Goal: Check status: Check status

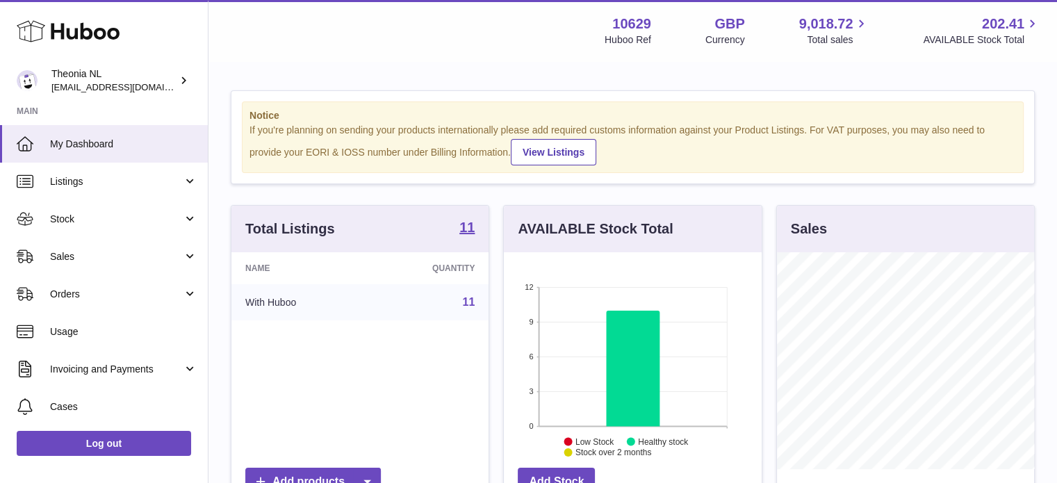
scroll to position [217, 258]
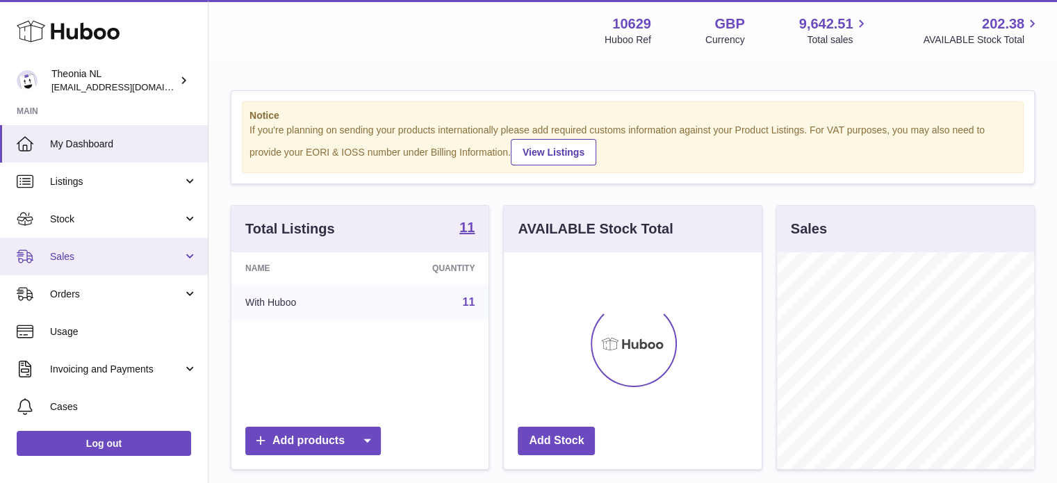
scroll to position [217, 258]
click at [135, 251] on span "Sales" at bounding box center [116, 256] width 133 height 13
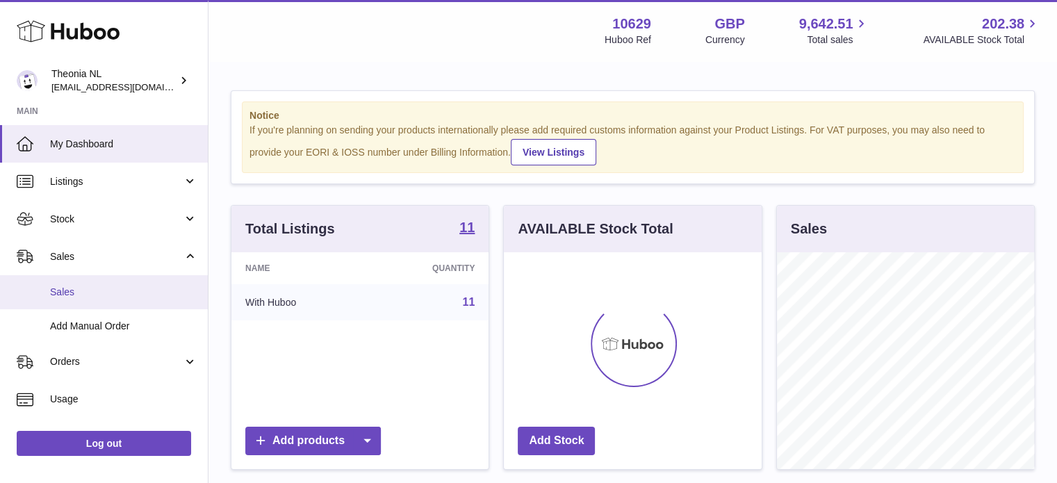
click at [126, 290] on span "Sales" at bounding box center [123, 292] width 147 height 13
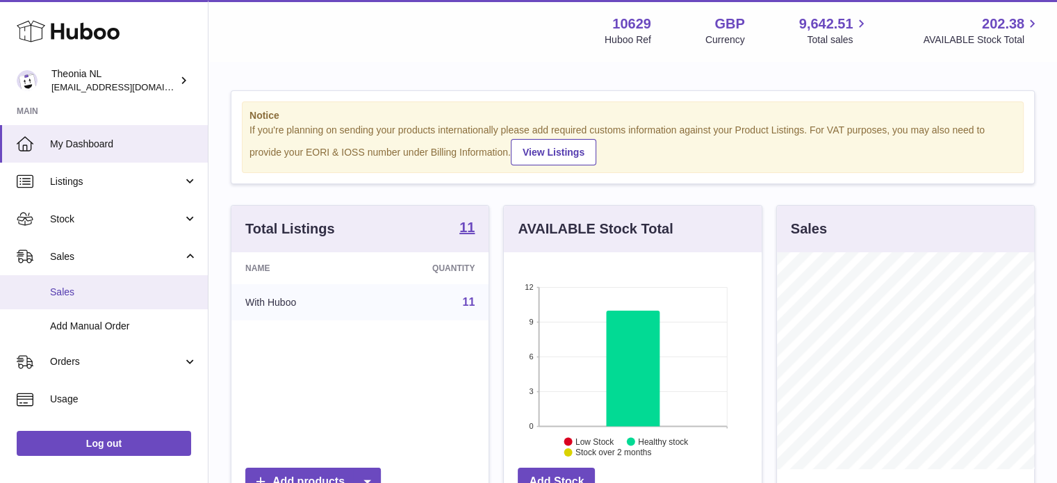
click at [126, 290] on span "Sales" at bounding box center [123, 292] width 147 height 13
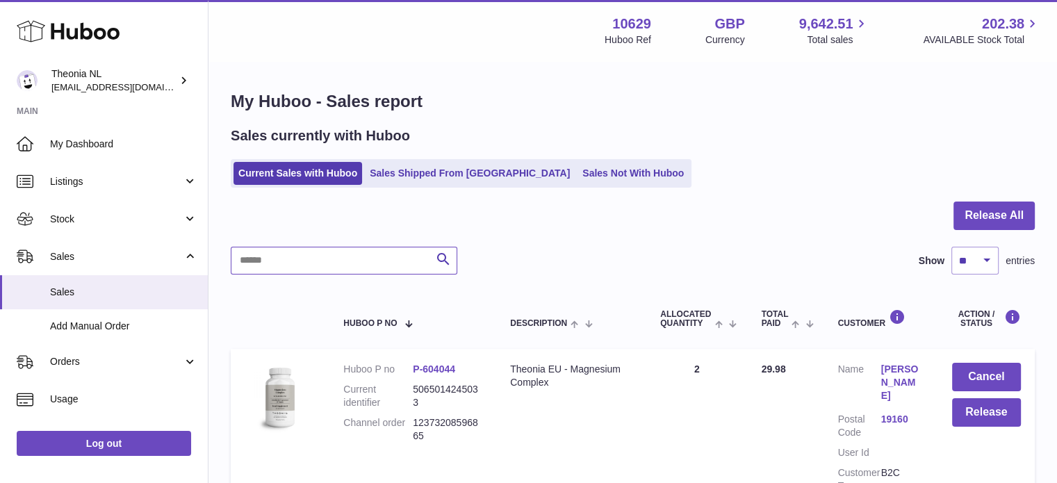
click at [379, 260] on input "text" at bounding box center [344, 261] width 226 height 28
paste input "**********"
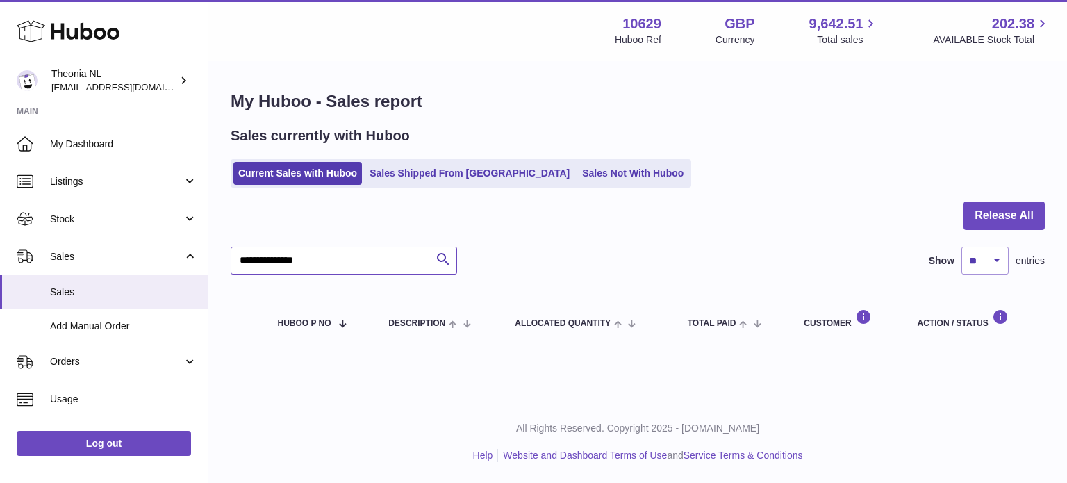
type input "**********"
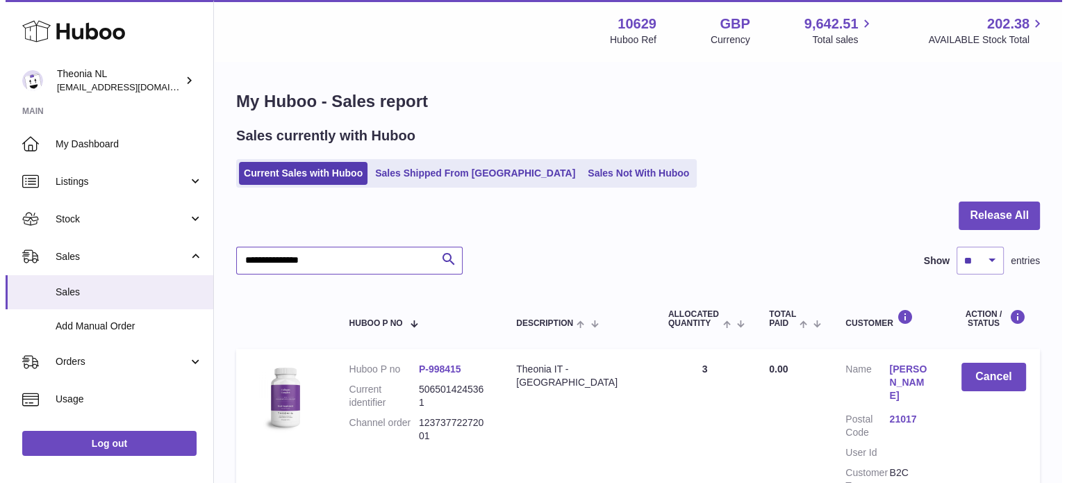
scroll to position [133, 0]
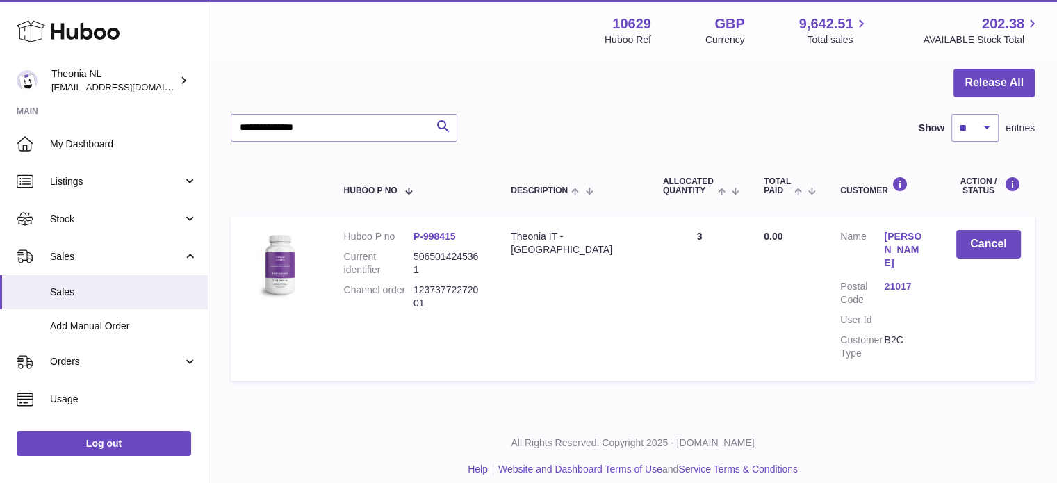
click at [886, 280] on link "21017" at bounding box center [906, 286] width 44 height 13
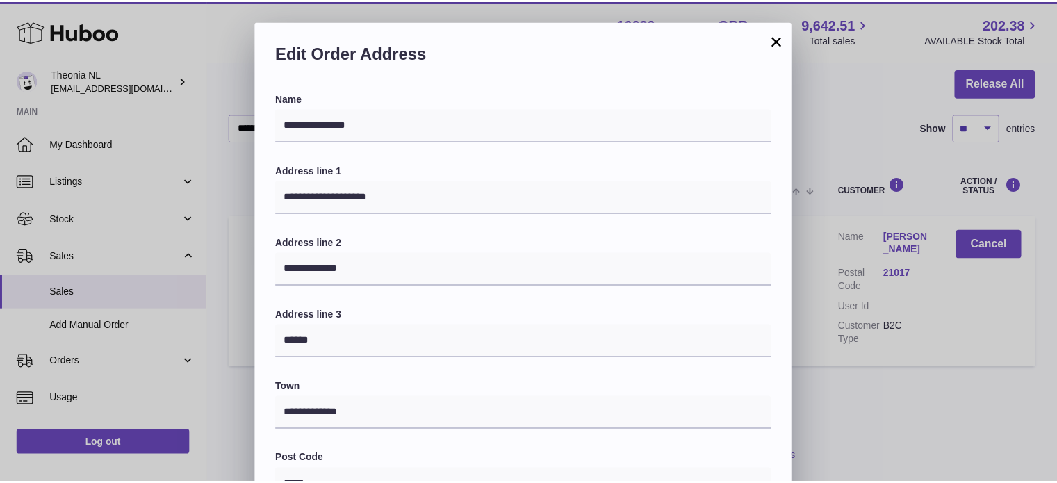
scroll to position [392, 0]
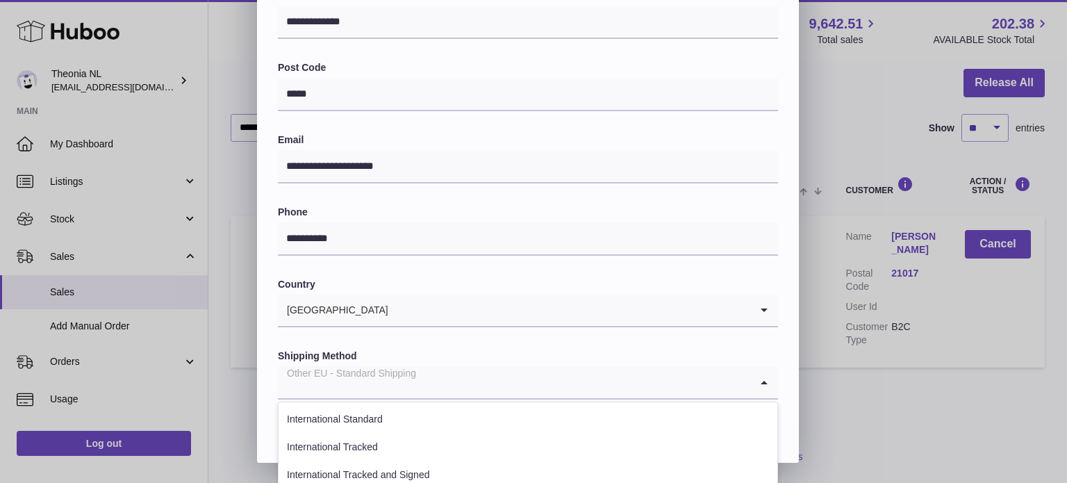
click at [456, 384] on input "Search for option" at bounding box center [514, 382] width 472 height 32
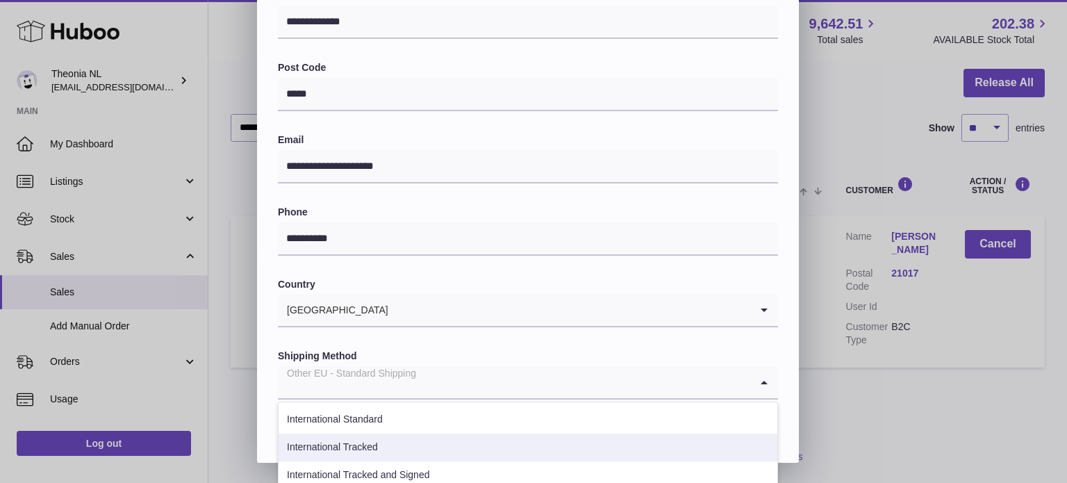
click at [421, 438] on li "International Tracked" at bounding box center [528, 447] width 499 height 28
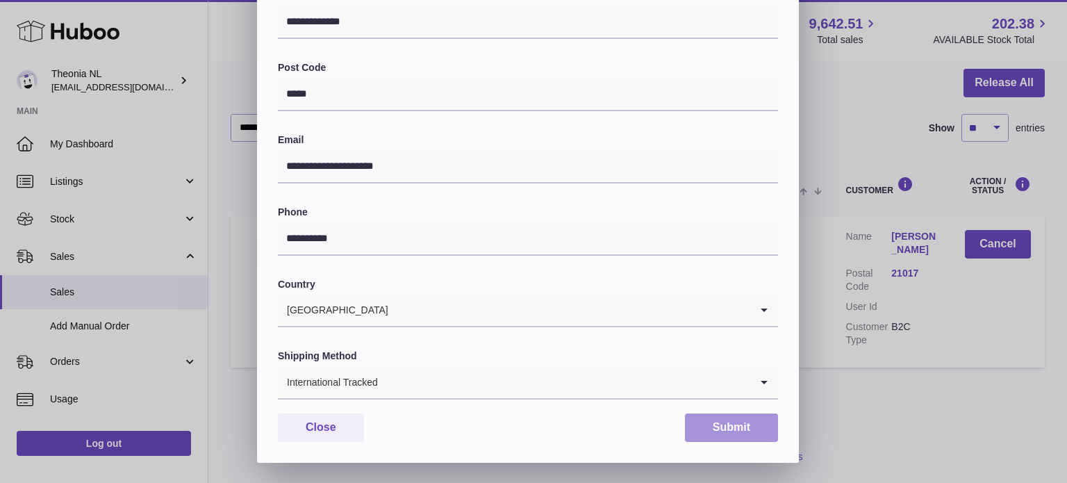
click at [727, 425] on button "Submit" at bounding box center [731, 427] width 93 height 28
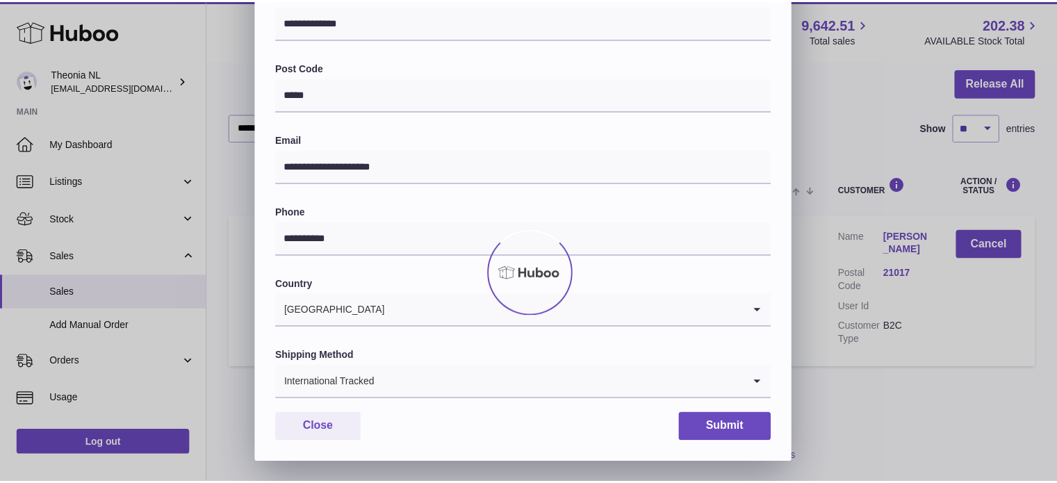
scroll to position [0, 0]
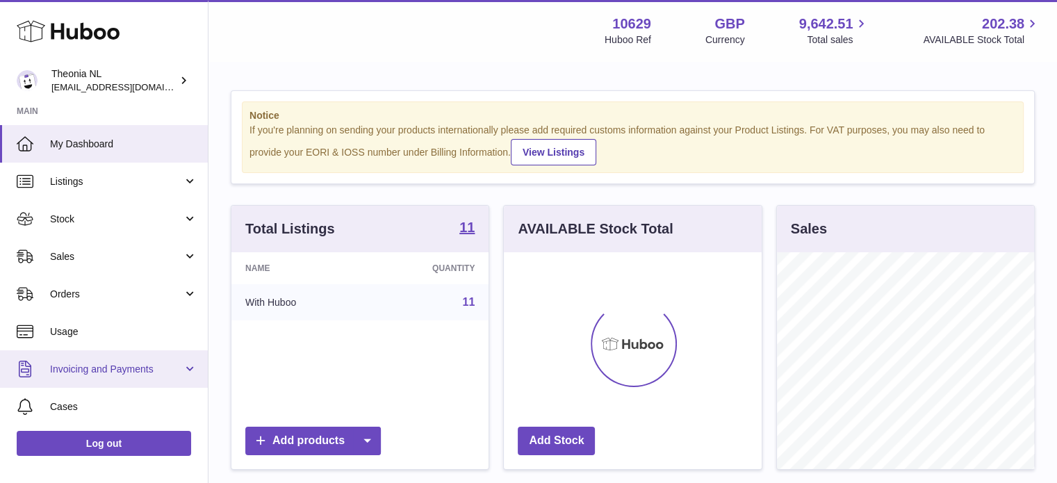
scroll to position [217, 258]
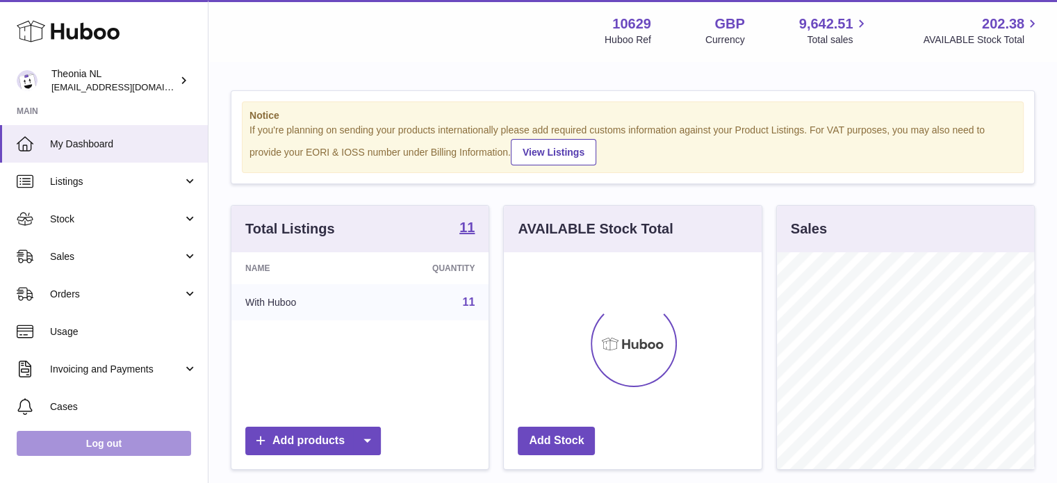
click at [137, 446] on link "Log out" at bounding box center [104, 443] width 174 height 25
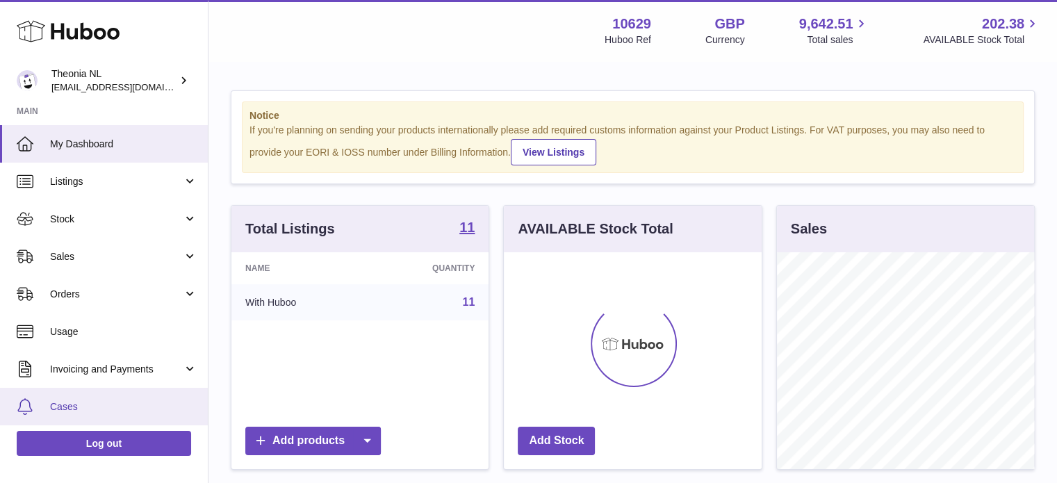
scroll to position [217, 258]
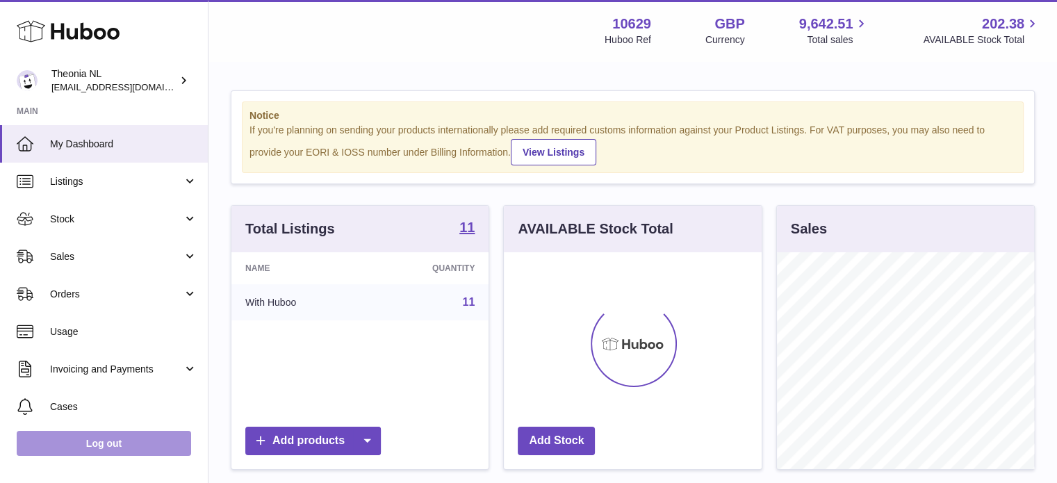
click at [130, 438] on link "Log out" at bounding box center [104, 443] width 174 height 25
